Goal: Find specific page/section: Find specific page/section

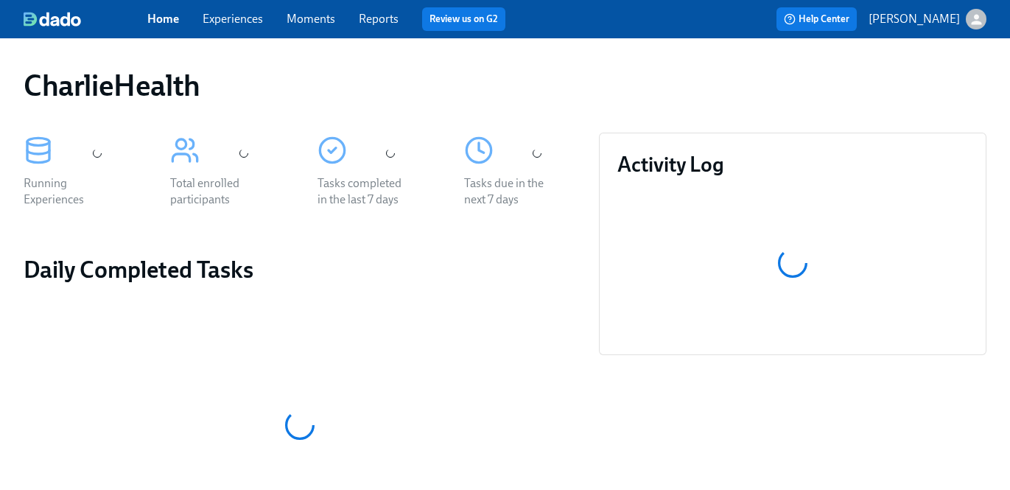
click at [242, 20] on link "Experiences" at bounding box center [233, 19] width 60 height 14
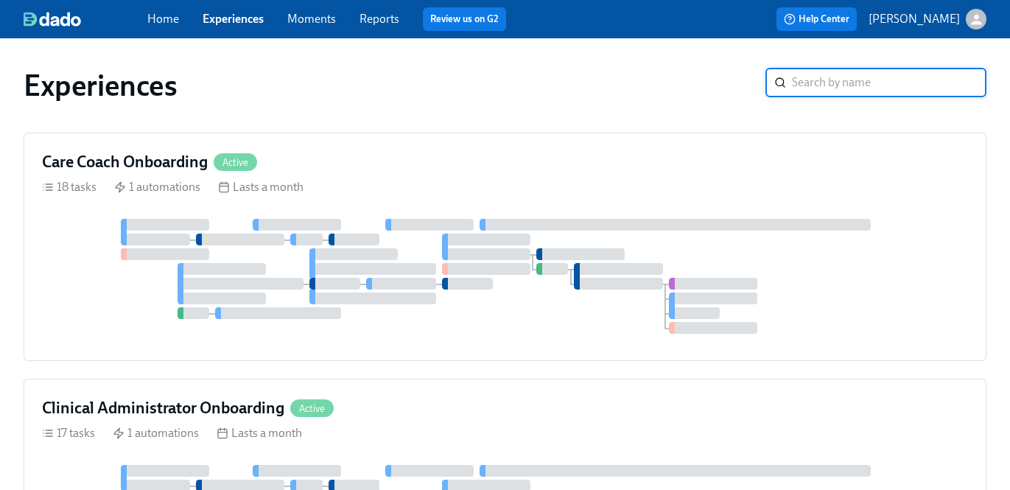
click at [810, 83] on input "search" at bounding box center [889, 82] width 194 height 29
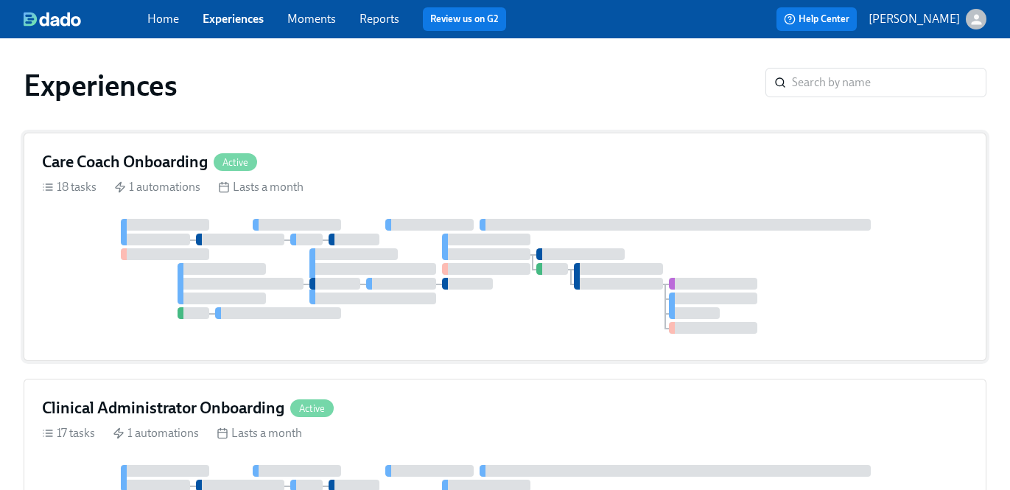
click at [745, 193] on div "18 tasks 1 automations Lasts a month" at bounding box center [505, 187] width 926 height 16
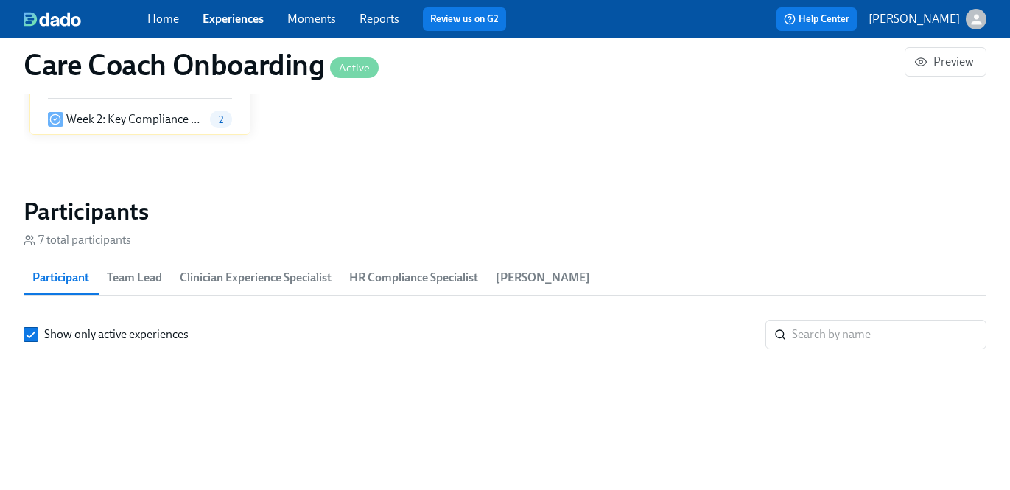
scroll to position [0, 3253]
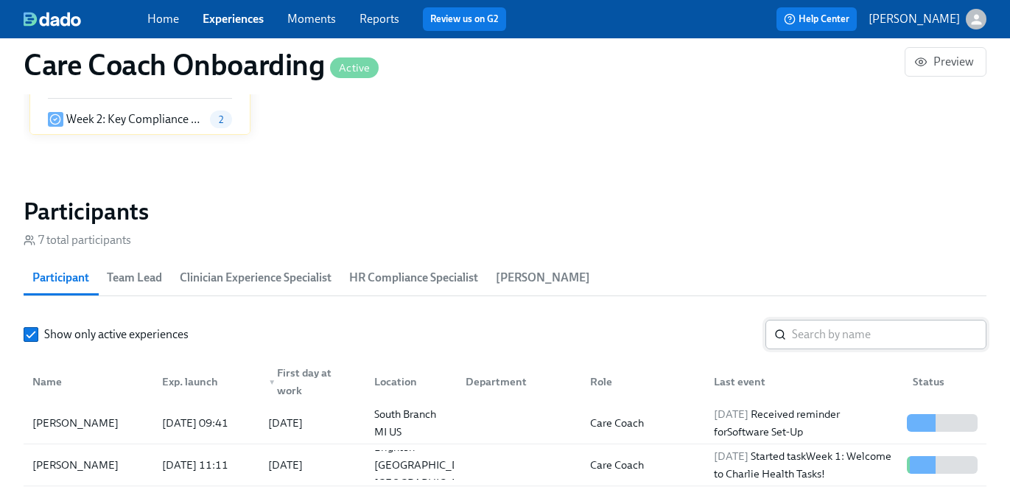
click at [796, 326] on input "search" at bounding box center [889, 334] width 194 height 29
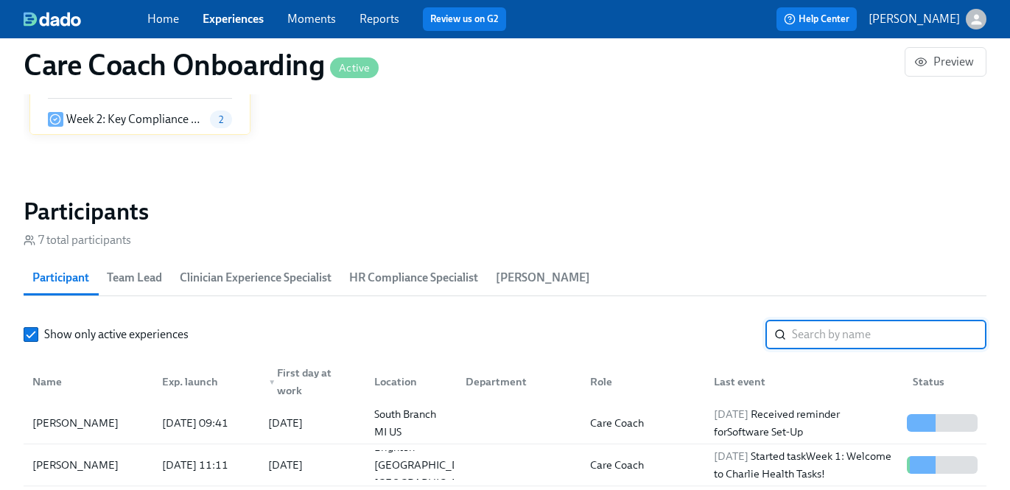
paste input "Lauren"
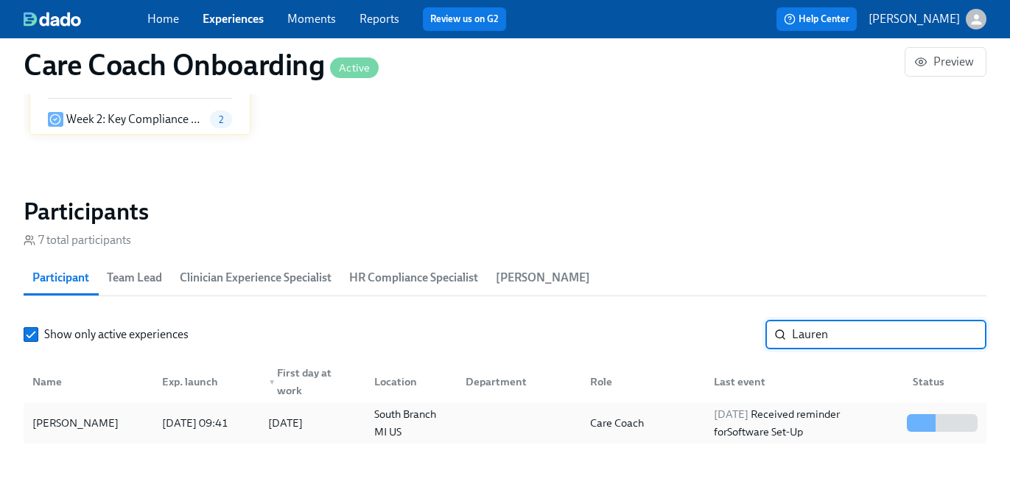
type input "Lauren"
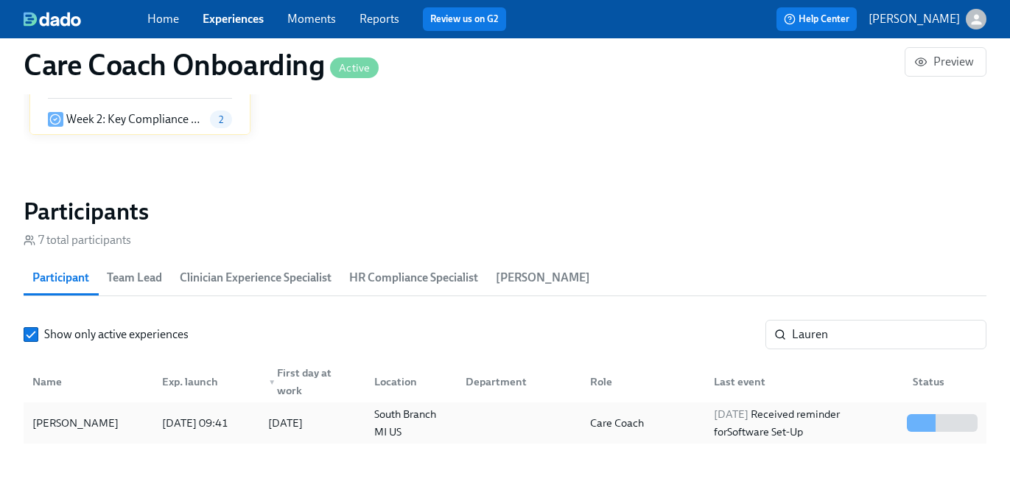
click at [685, 429] on div "Care Coach" at bounding box center [640, 422] width 124 height 29
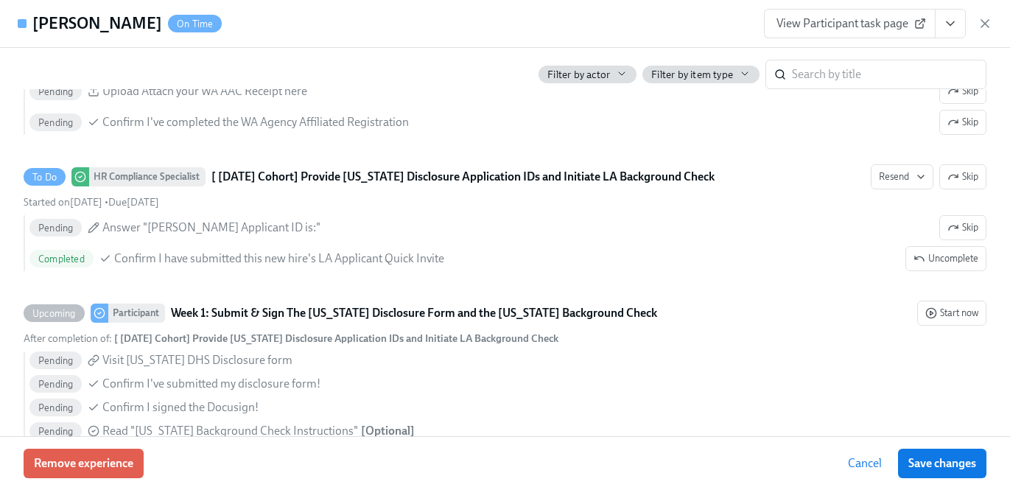
scroll to position [1332, 0]
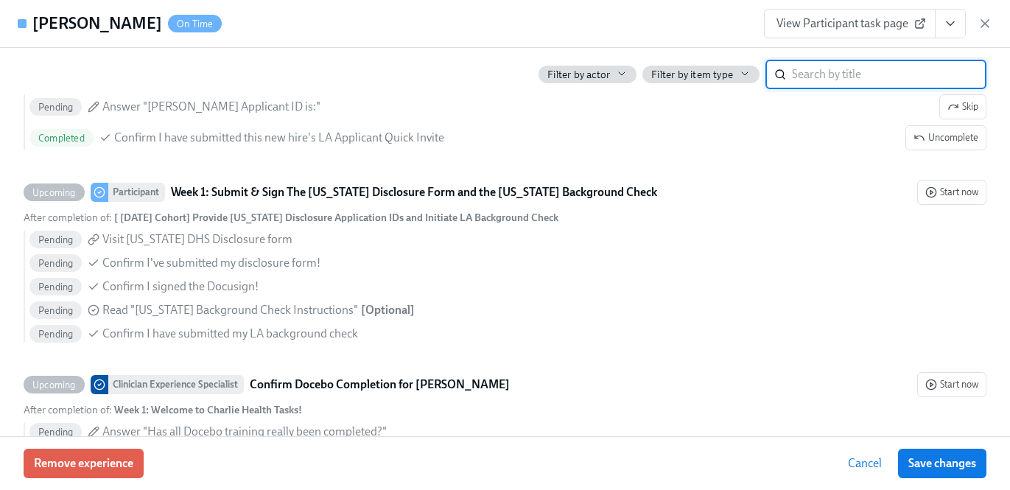
click at [837, 74] on input "search" at bounding box center [889, 74] width 194 height 29
type input "utah"
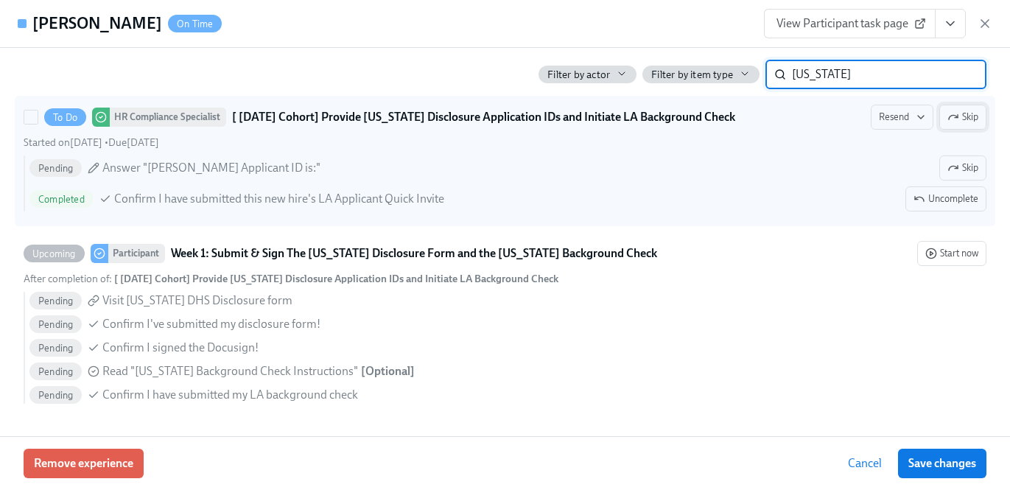
click at [976, 110] on span "Skip" at bounding box center [962, 117] width 31 height 15
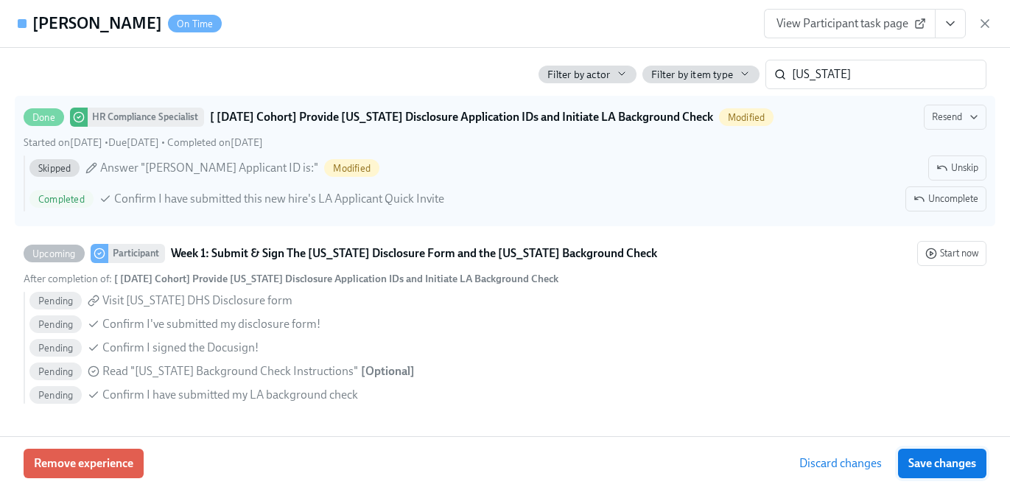
click at [916, 454] on button "Save changes" at bounding box center [942, 463] width 88 height 29
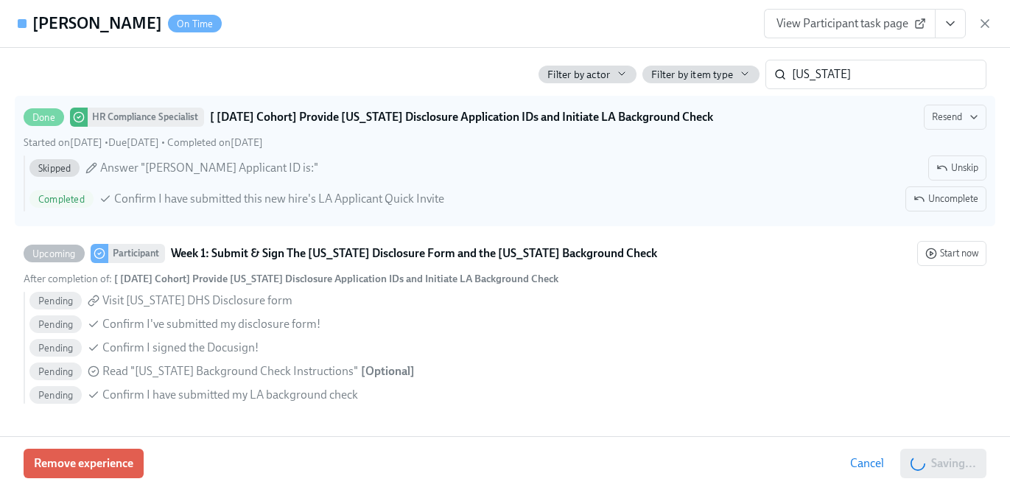
scroll to position [0, 4419]
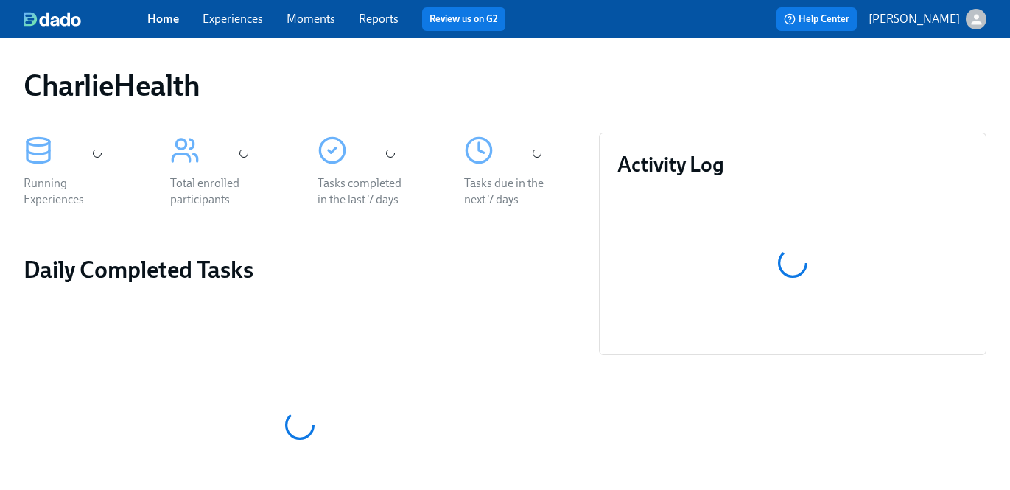
click at [246, 21] on link "Experiences" at bounding box center [233, 19] width 60 height 14
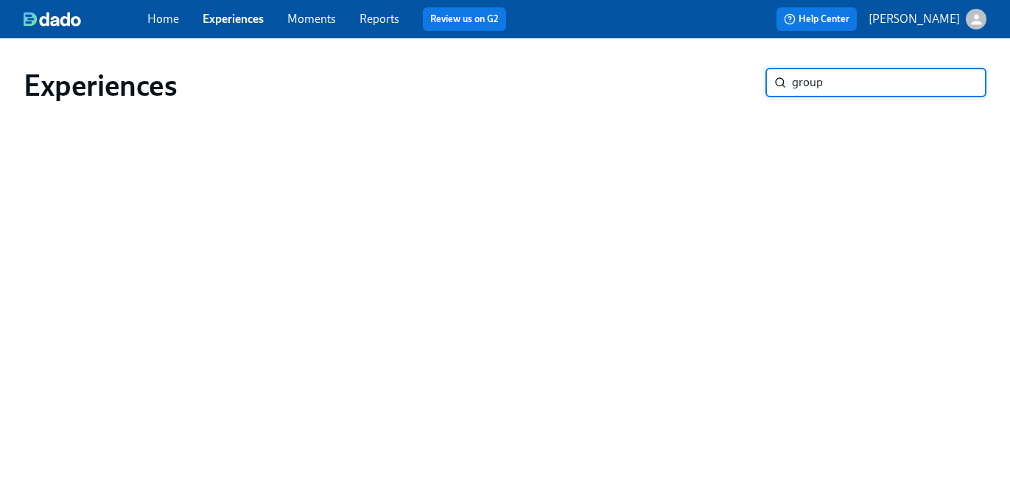
type input "group"
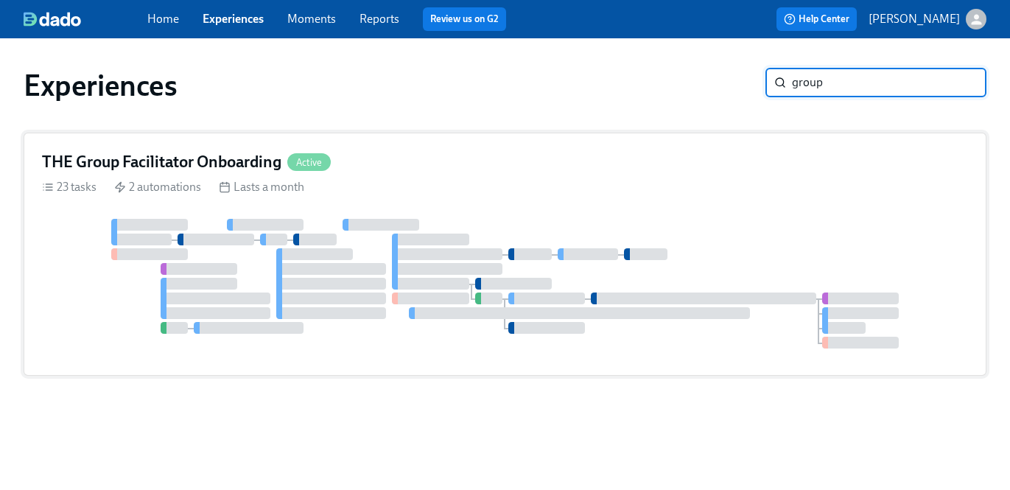
click at [698, 219] on div at bounding box center [505, 284] width 926 height 130
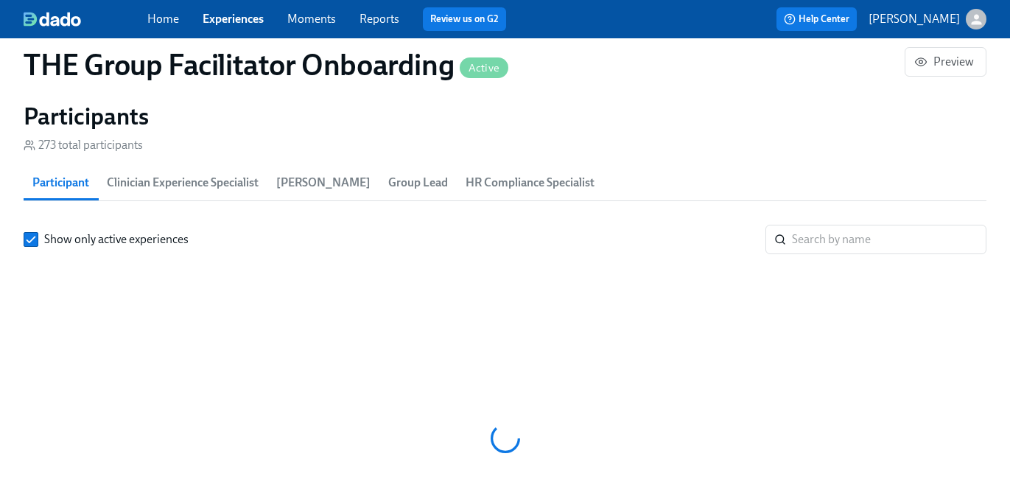
scroll to position [0, 23038]
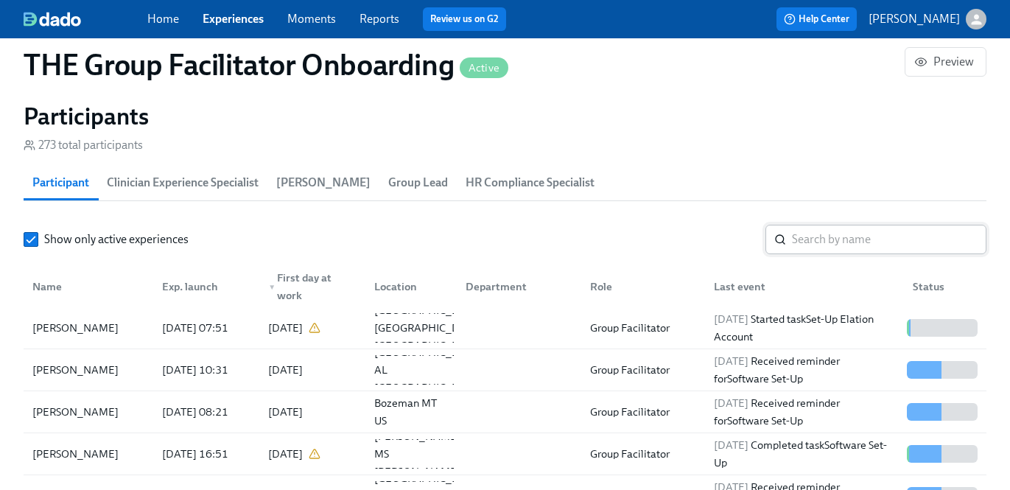
click at [850, 238] on input "search" at bounding box center [889, 239] width 194 height 29
paste input "[PERSON_NAME]"
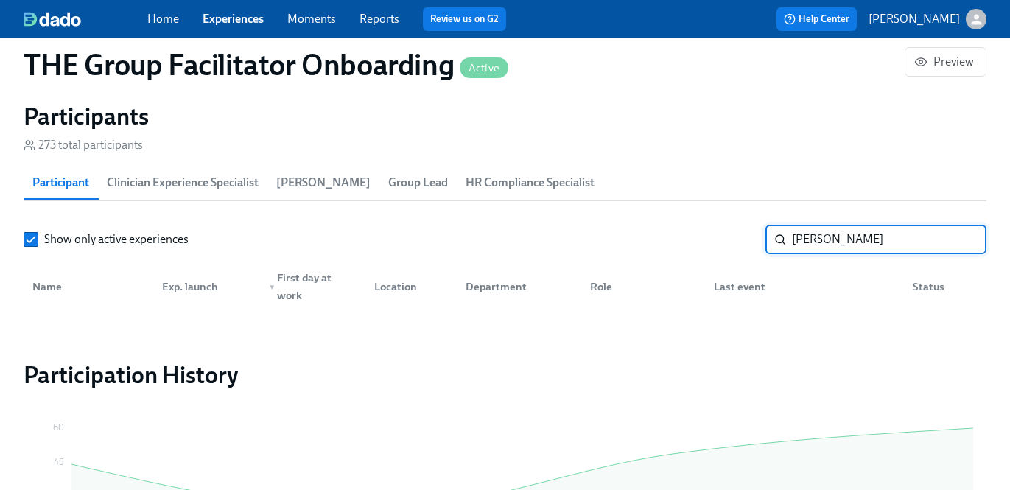
click at [846, 242] on input "[PERSON_NAME]" at bounding box center [889, 239] width 194 height 29
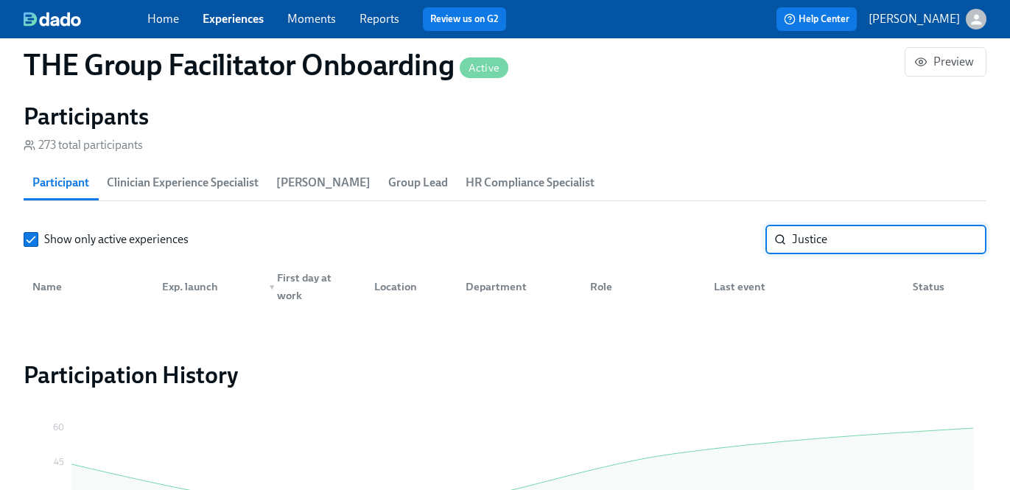
type input "Justice"
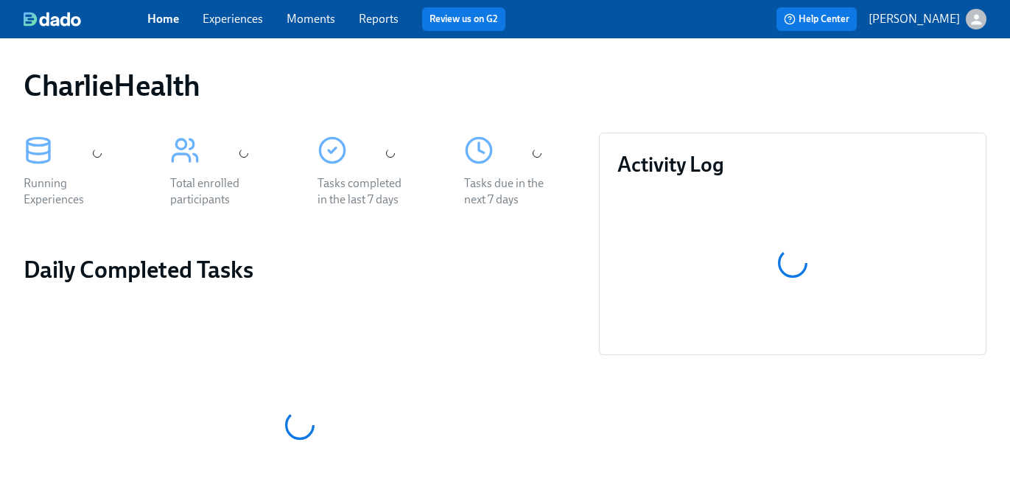
click at [242, 14] on link "Experiences" at bounding box center [233, 19] width 60 height 14
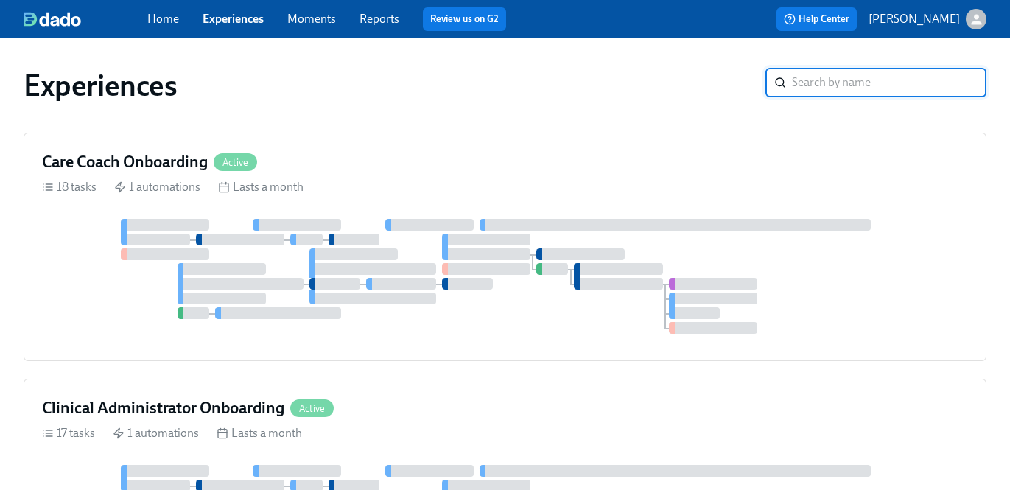
click at [829, 82] on input "search" at bounding box center [889, 82] width 194 height 29
type input "p"
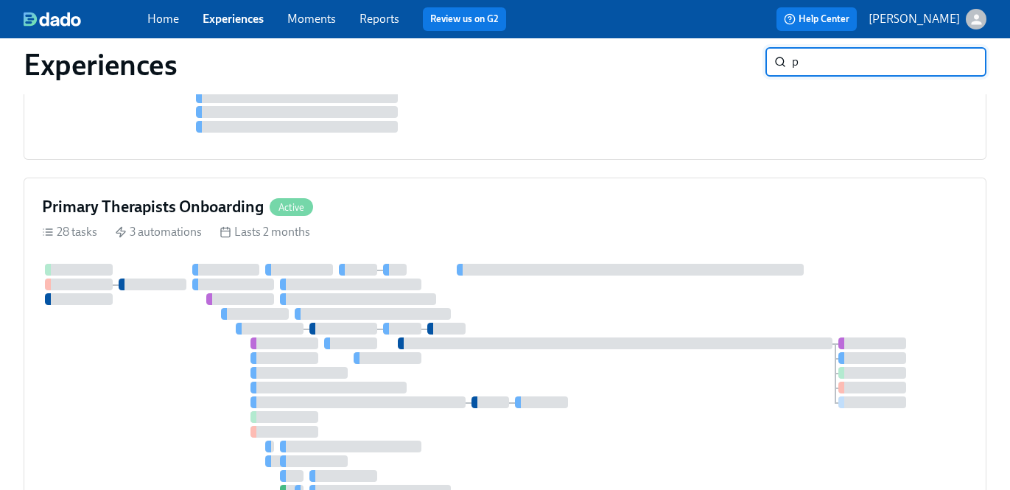
scroll to position [1867, 0]
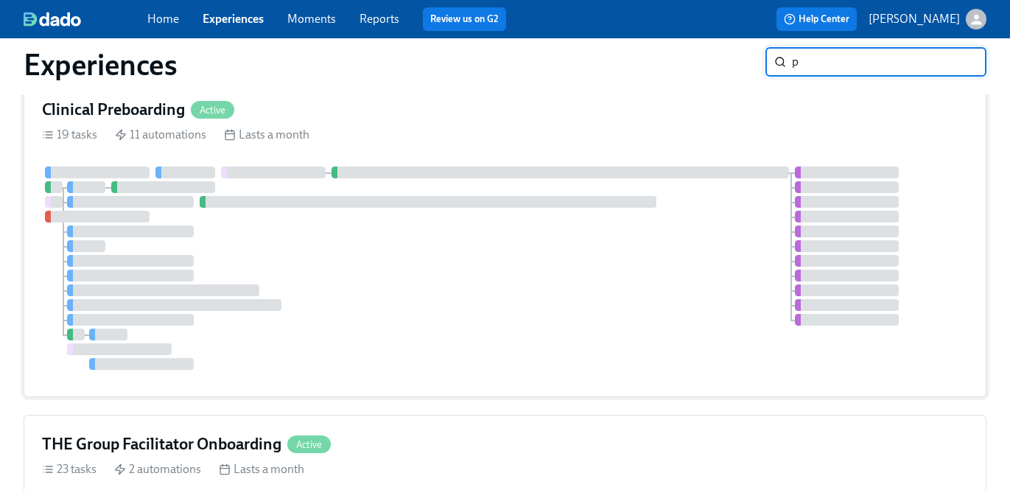
click at [699, 215] on div at bounding box center [505, 267] width 926 height 203
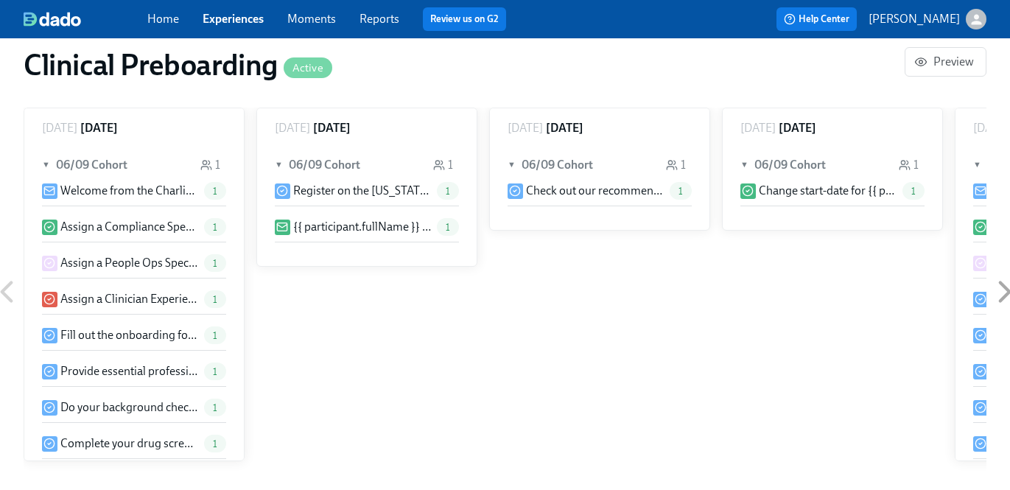
scroll to position [0, 16754]
